Goal: Task Accomplishment & Management: Use online tool/utility

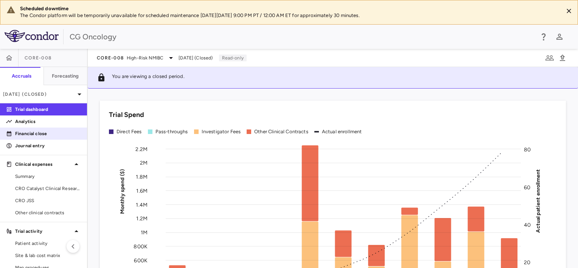
click at [22, 129] on link "Financial close" at bounding box center [43, 133] width 87 height 11
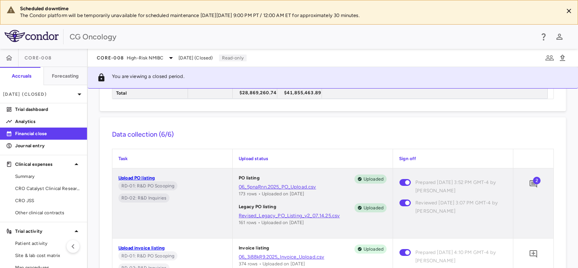
scroll to position [416, 0]
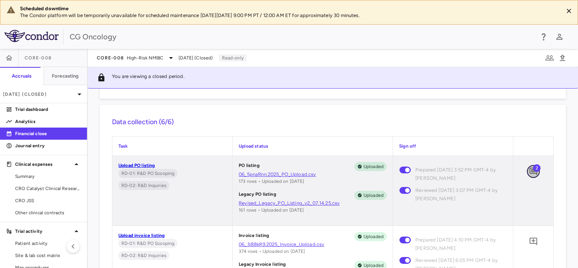
click at [530, 169] on icon "Add comment" at bounding box center [534, 172] width 8 height 8
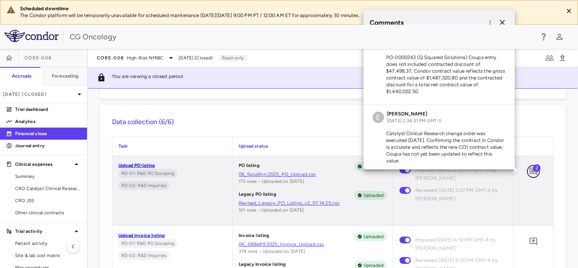
scroll to position [11, 0]
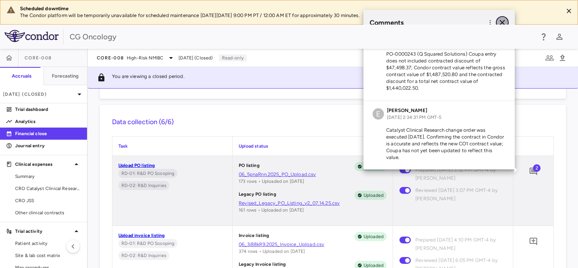
click at [505, 23] on icon "button" at bounding box center [502, 22] width 9 height 9
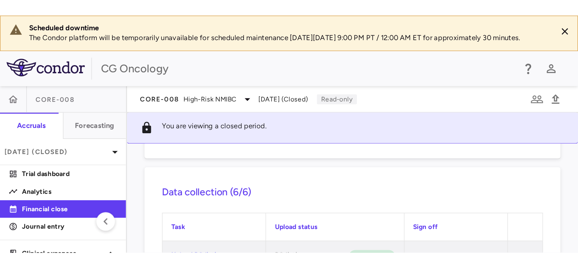
scroll to position [416, 0]
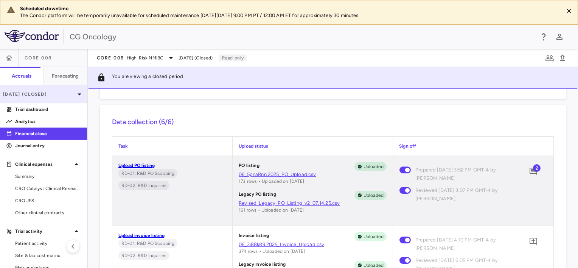
click at [75, 92] on icon at bounding box center [79, 94] width 9 height 9
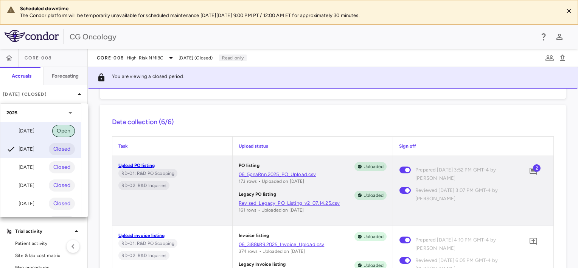
click at [67, 132] on span "Open" at bounding box center [63, 131] width 23 height 8
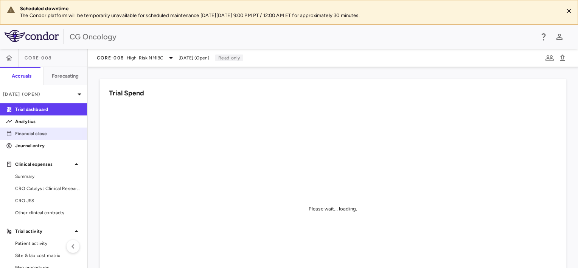
click at [11, 131] on icon at bounding box center [9, 134] width 6 height 6
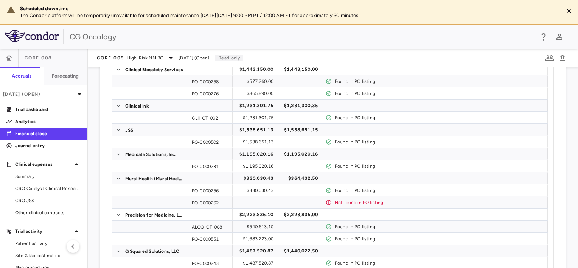
scroll to position [434, 0]
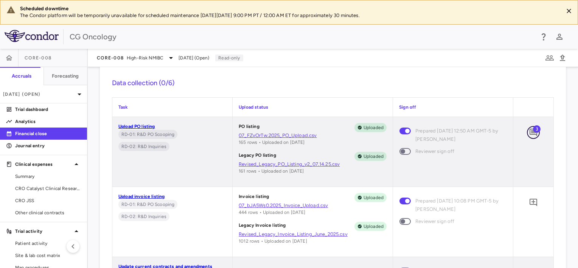
click at [530, 132] on icon "Add comment" at bounding box center [534, 133] width 8 height 8
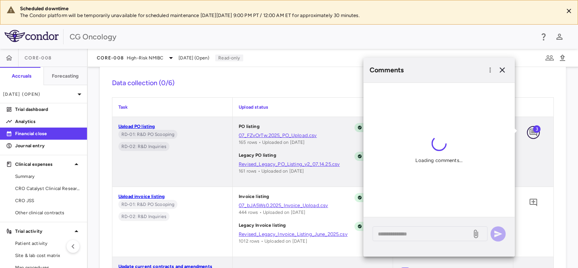
scroll to position [80, 0]
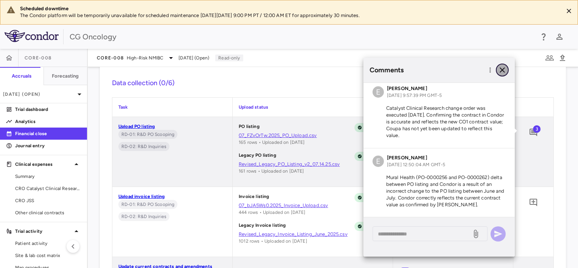
click at [506, 70] on icon "button" at bounding box center [502, 69] width 9 height 9
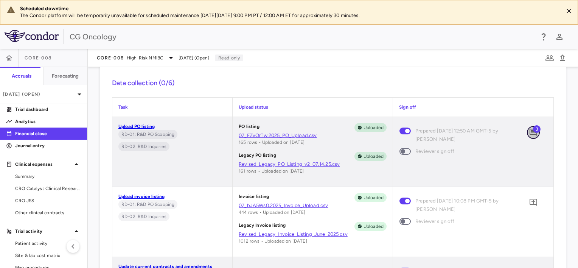
click at [530, 132] on icon "Add comment" at bounding box center [534, 133] width 8 height 8
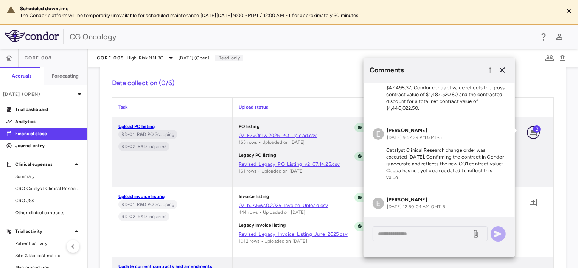
scroll to position [0, 0]
